Goal: Task Accomplishment & Management: Manage account settings

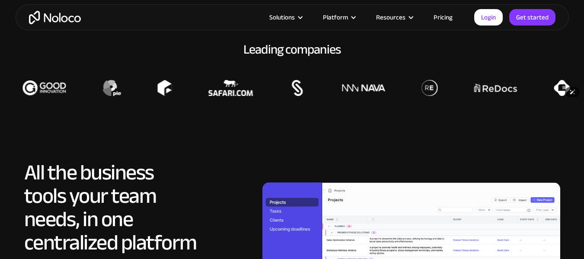
scroll to position [636, 0]
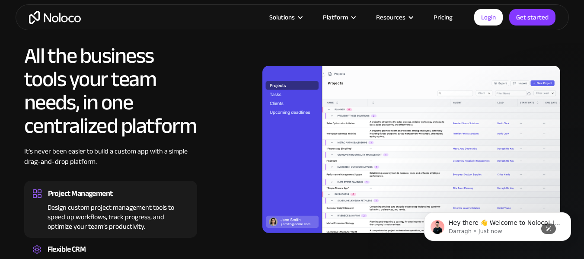
scroll to position [745, 0]
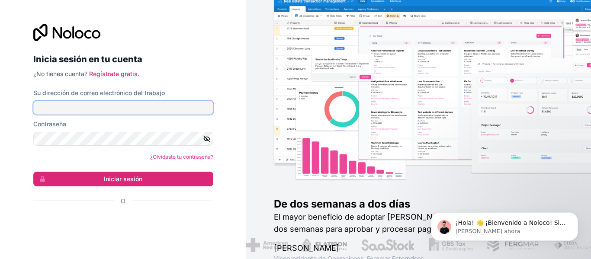
type input "gerencia.proyectos@globalbhcolombia.com"
click at [206, 138] on icon "button" at bounding box center [207, 139] width 6 height 6
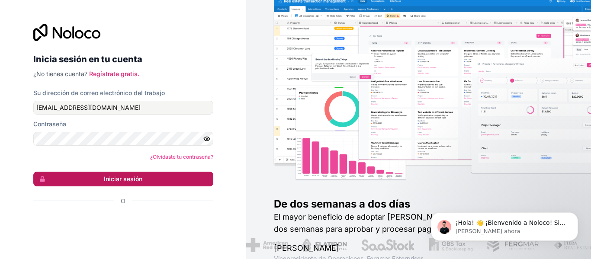
click at [137, 178] on font "Iniciar sesión" at bounding box center [123, 178] width 38 height 7
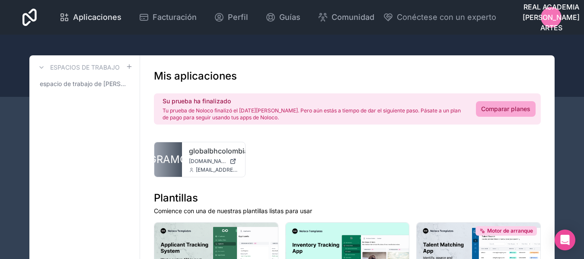
click at [98, 16] on font "Aplicaciones" at bounding box center [97, 17] width 48 height 9
click at [64, 16] on icon at bounding box center [64, 17] width 10 height 10
click at [41, 67] on icon at bounding box center [41, 67] width 7 height 7
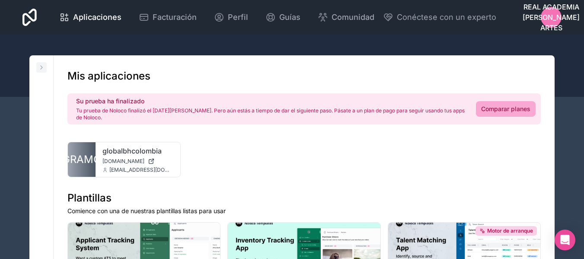
click at [41, 67] on icon at bounding box center [41, 67] width 7 height 7
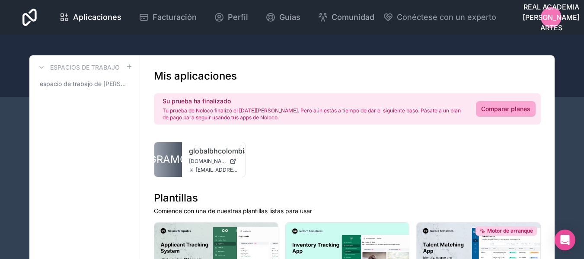
click at [552, 17] on font "REAL ACADEMIA DE BELLAS ARTES" at bounding box center [551, 17] width 57 height 29
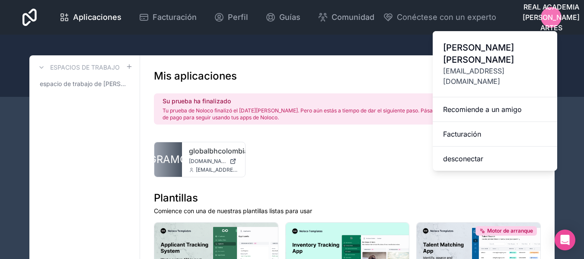
click at [418, 158] on div "GRAMO globalbhcolombia globalbhcolombia.noloco.co gerencia.proyectos@globalbhco…" at bounding box center [347, 159] width 387 height 35
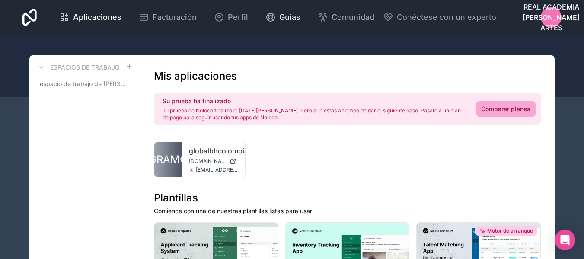
click at [285, 14] on font "Guías" at bounding box center [289, 17] width 21 height 9
click at [281, 17] on font "Guías" at bounding box center [289, 17] width 21 height 9
click at [85, 17] on font "Aplicaciones" at bounding box center [97, 17] width 48 height 9
click at [32, 16] on icon at bounding box center [29, 17] width 14 height 17
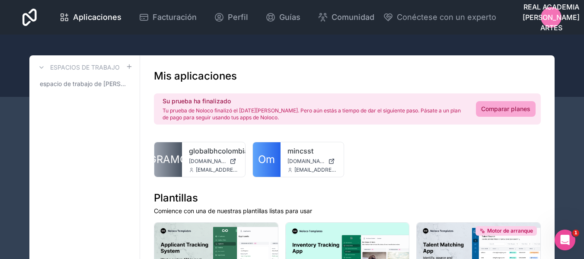
click at [552, 13] on font "REAL ACADEMIA DE BELLAS ARTES" at bounding box center [551, 17] width 57 height 29
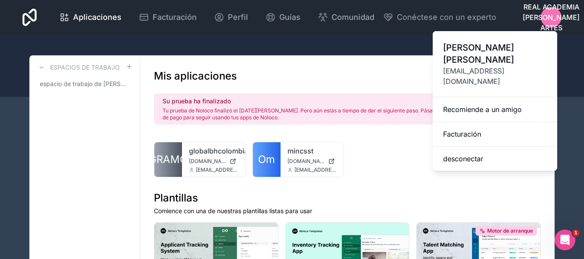
click at [365, 45] on div at bounding box center [292, 66] width 584 height 62
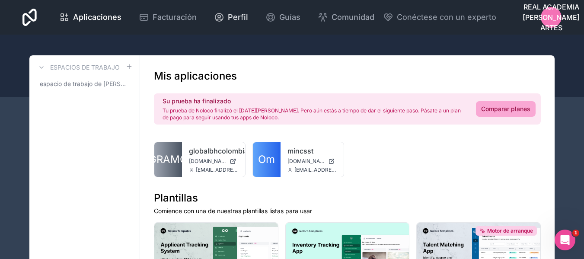
click at [236, 20] on font "Perfil" at bounding box center [238, 17] width 20 height 9
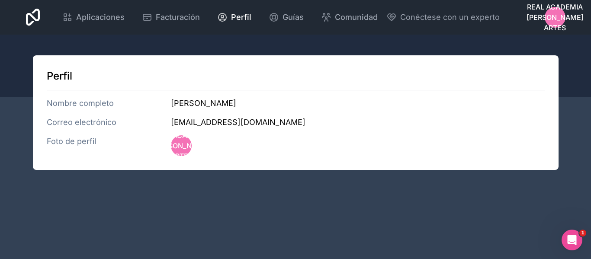
click at [554, 23] on font "REAL ACADEMIA DE BELLAS ARTES" at bounding box center [554, 17] width 57 height 29
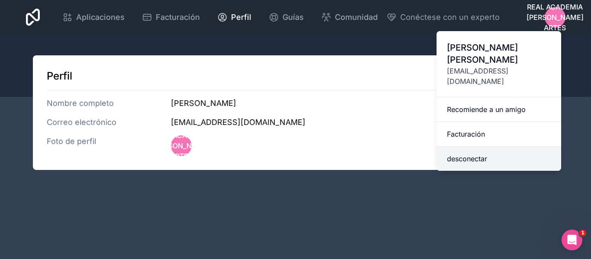
click at [477, 154] on font "desconectar" at bounding box center [467, 158] width 40 height 9
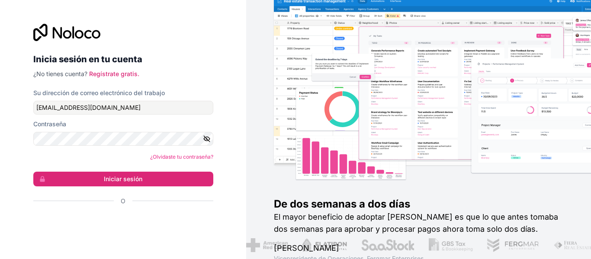
click at [432, 117] on div at bounding box center [460, 98] width 345 height 170
